Goal: Find specific page/section: Find specific page/section

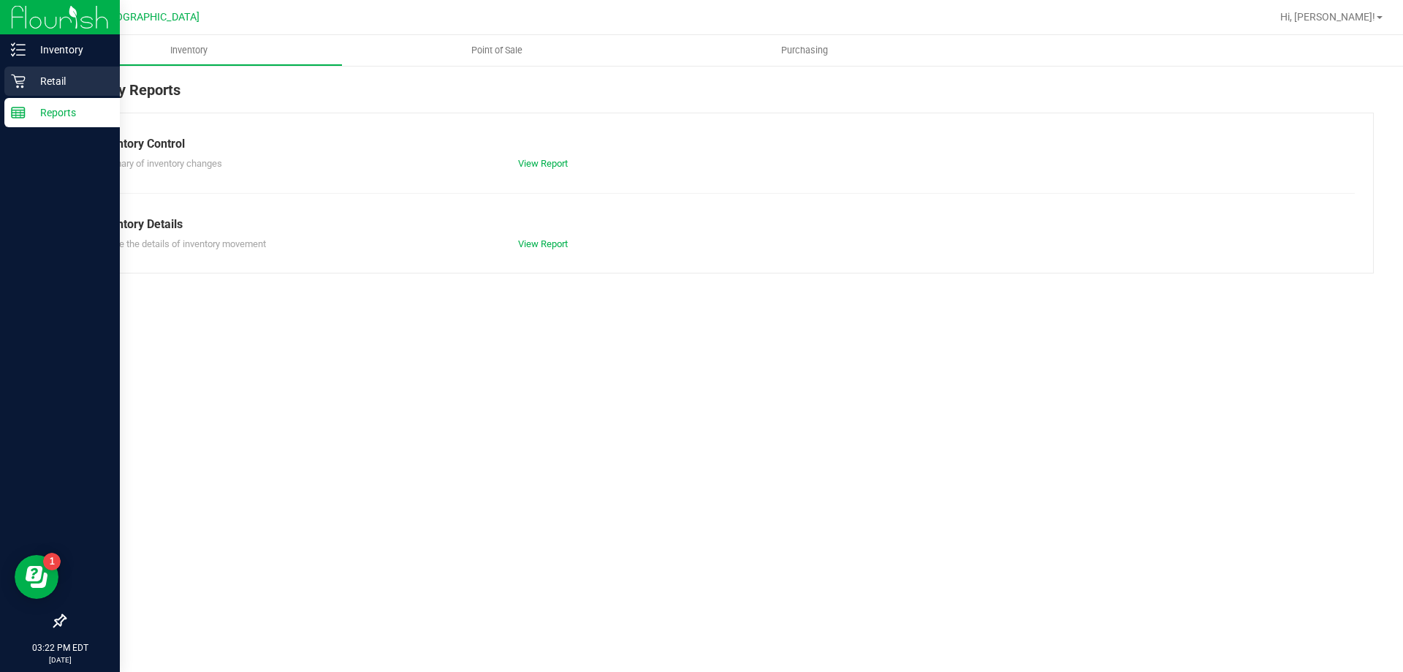
click at [84, 88] on p "Retail" at bounding box center [70, 81] width 88 height 18
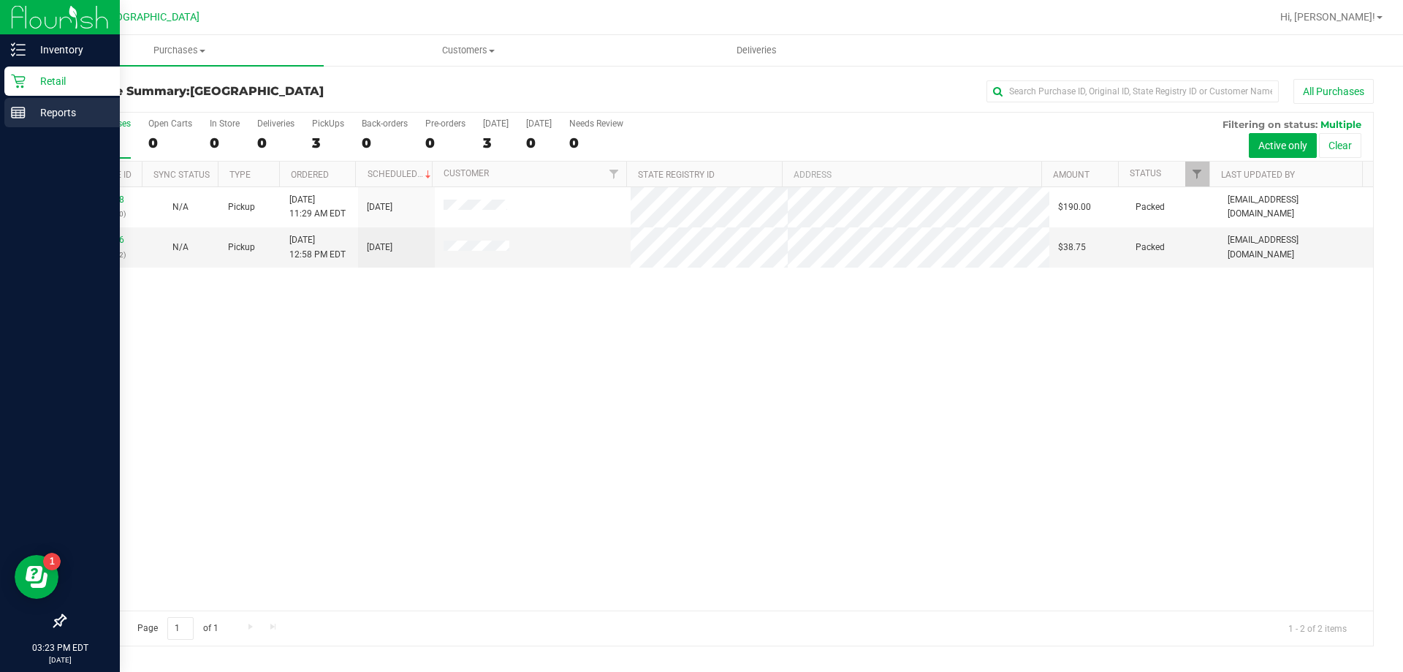
click at [20, 109] on icon at bounding box center [18, 112] width 15 height 15
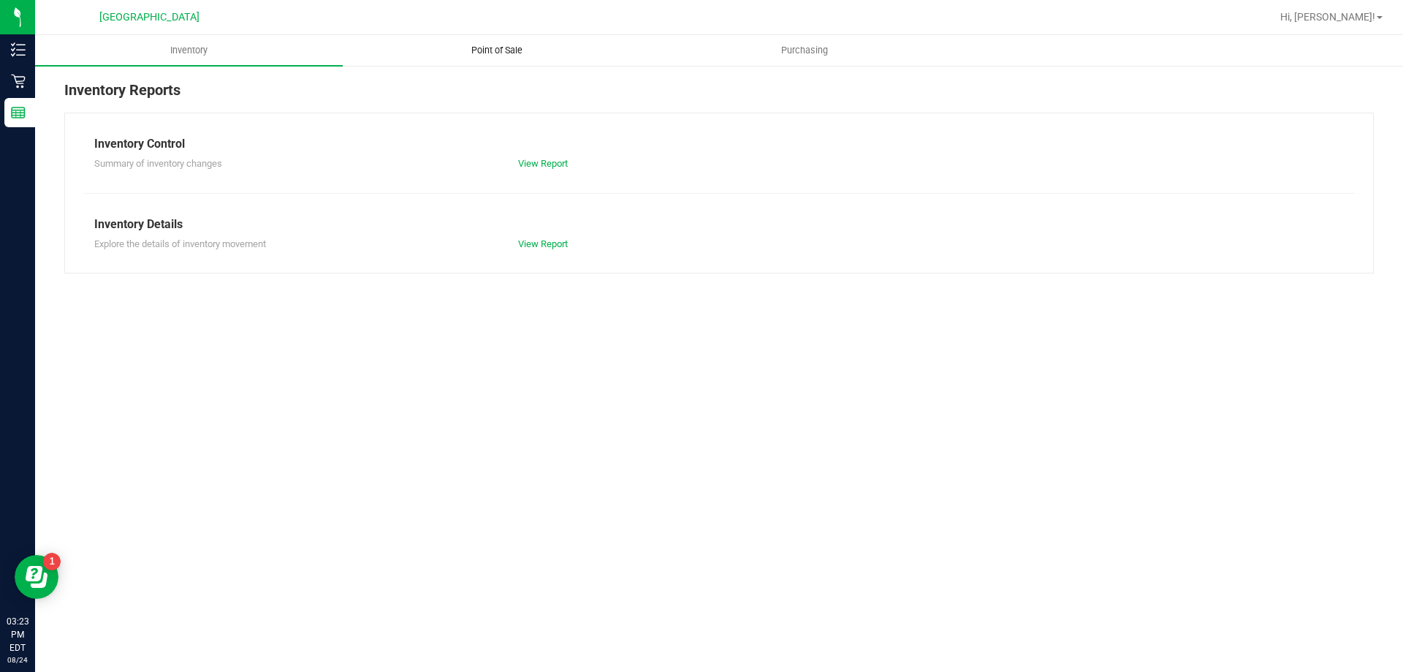
click at [487, 45] on span "Point of Sale" at bounding box center [497, 50] width 91 height 13
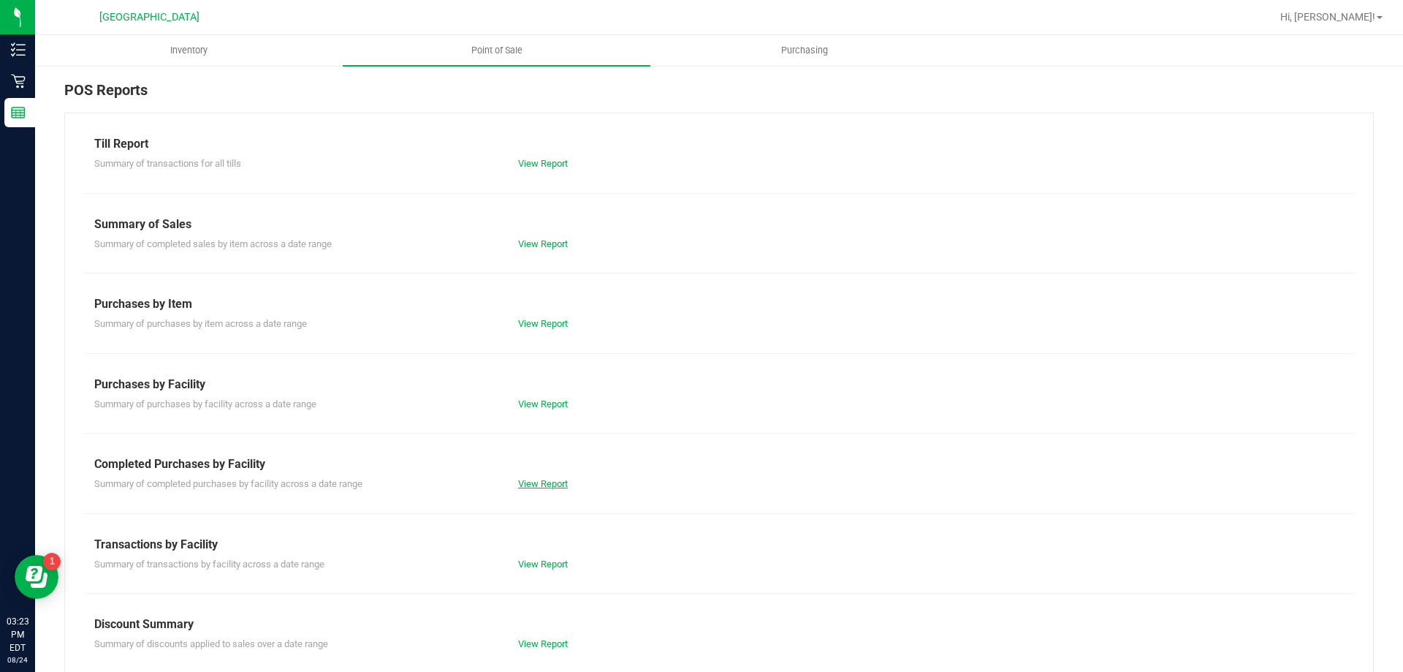
click at [547, 486] on link "View Report" at bounding box center [543, 483] width 50 height 11
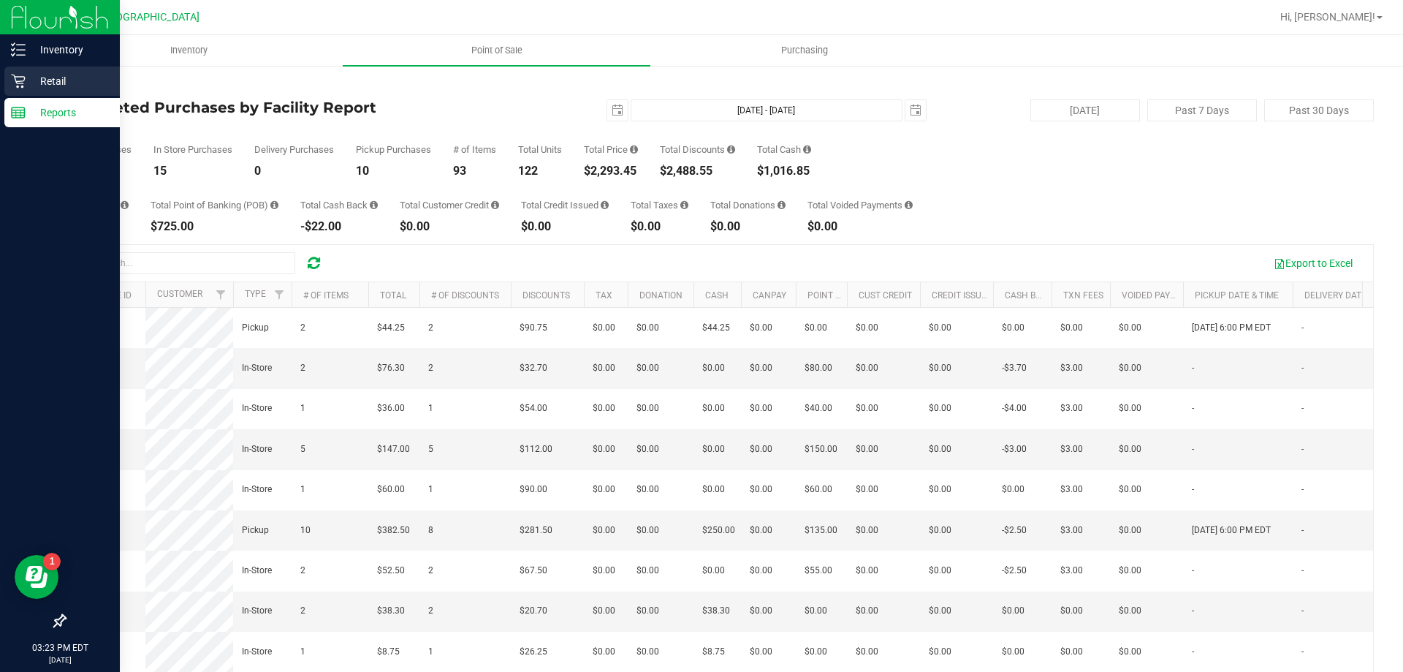
click at [25, 85] on icon at bounding box center [18, 81] width 15 height 15
